Goal: Transaction & Acquisition: Purchase product/service

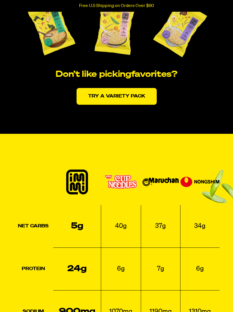
scroll to position [1177, 0]
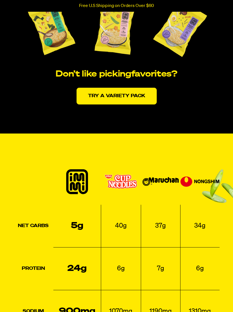
click at [115, 100] on link "Try a variety pack" at bounding box center [117, 96] width 80 height 17
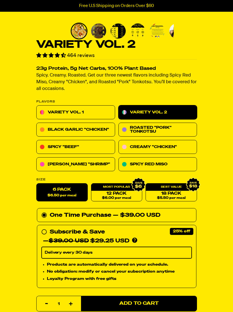
scroll to position [123, 0]
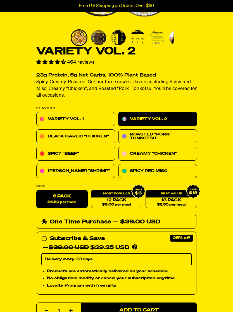
click at [196, 75] on h2 "23g Protein, 5g Net Carbs, 100% Plant Based" at bounding box center [116, 75] width 161 height 5
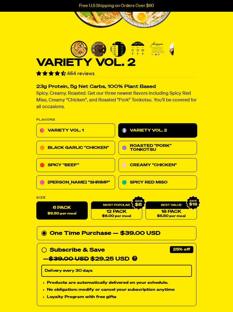
scroll to position [109, 0]
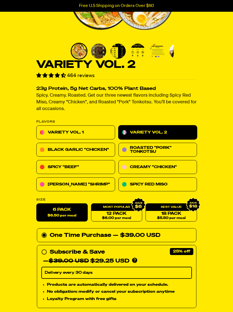
click at [89, 127] on link "Variety Vol. 1" at bounding box center [75, 133] width 79 height 14
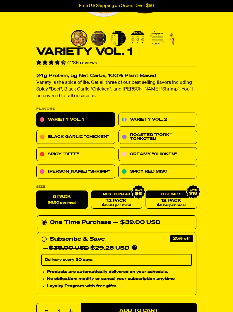
scroll to position [122, 0]
click at [155, 151] on link "Creamy "Chicken"" at bounding box center [157, 154] width 79 height 14
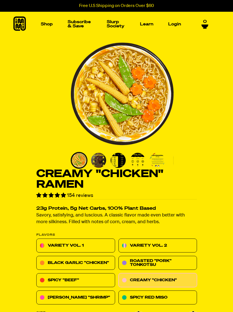
click at [96, 63] on img "Main navigation" at bounding box center [87, 66] width 39 height 39
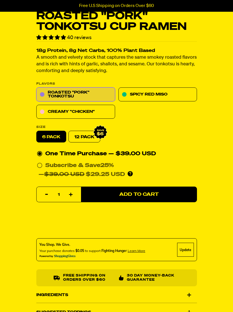
scroll to position [158, 0]
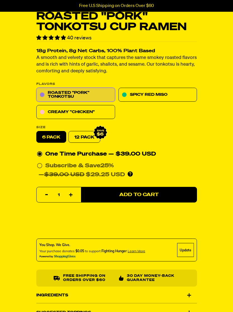
click at [88, 110] on link "Creamy "Chicken"" at bounding box center [75, 112] width 79 height 14
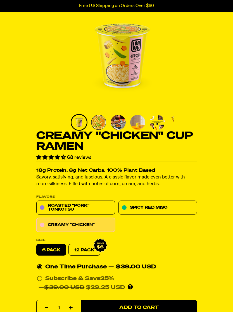
scroll to position [43, 0]
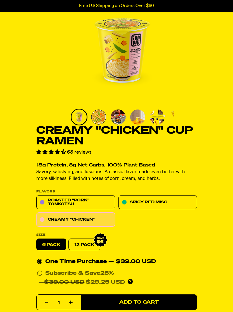
click at [99, 115] on img "Go to slide 2" at bounding box center [98, 117] width 15 height 15
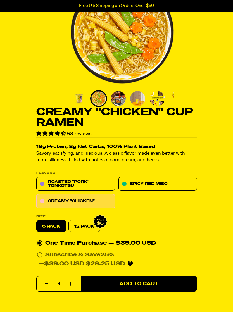
scroll to position [0, 0]
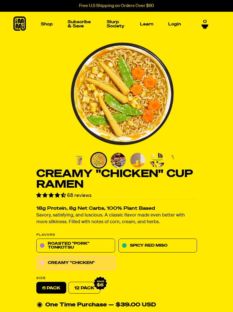
click at [153, 68] on img "Main navigation" at bounding box center [145, 66] width 39 height 39
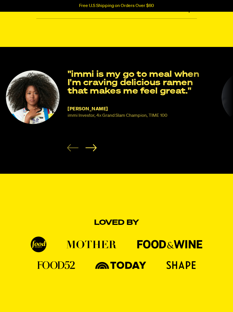
scroll to position [362, 0]
